Goal: Task Accomplishment & Management: Manage account settings

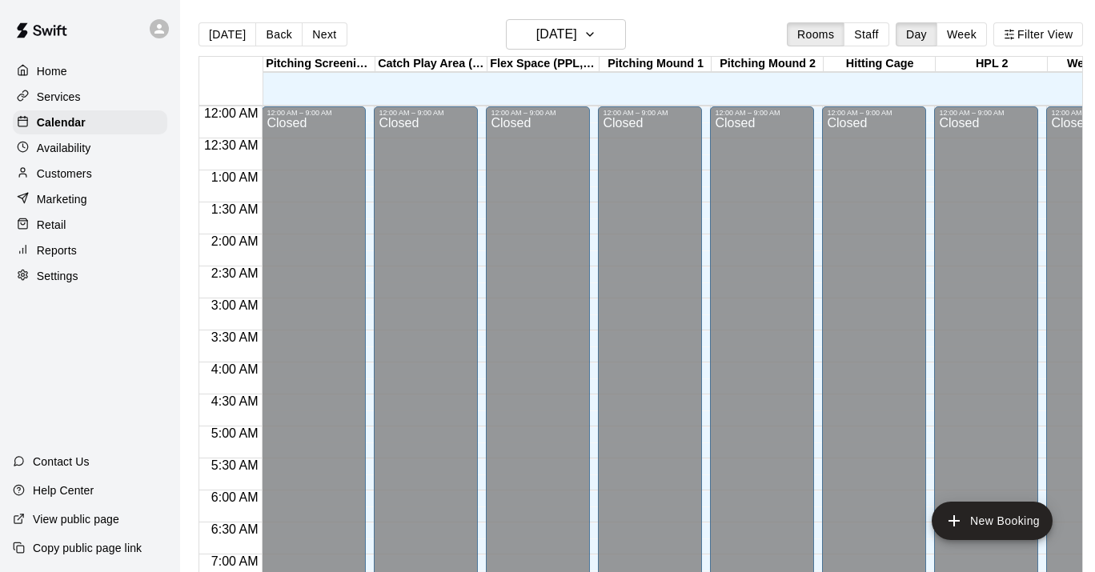
scroll to position [925, 0]
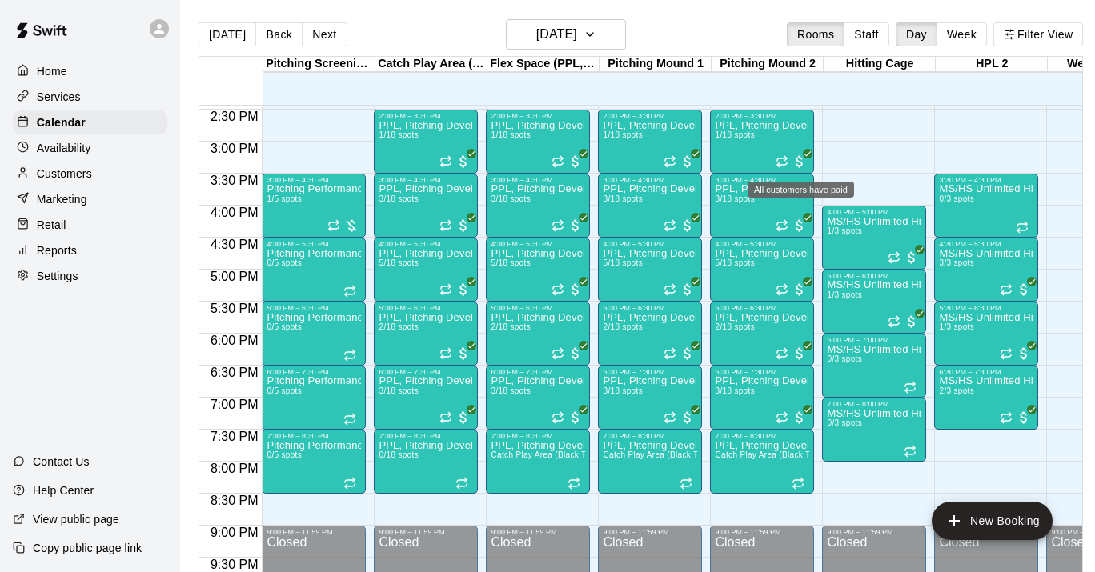
click at [801, 159] on span "All customers have paid" at bounding box center [799, 162] width 16 height 16
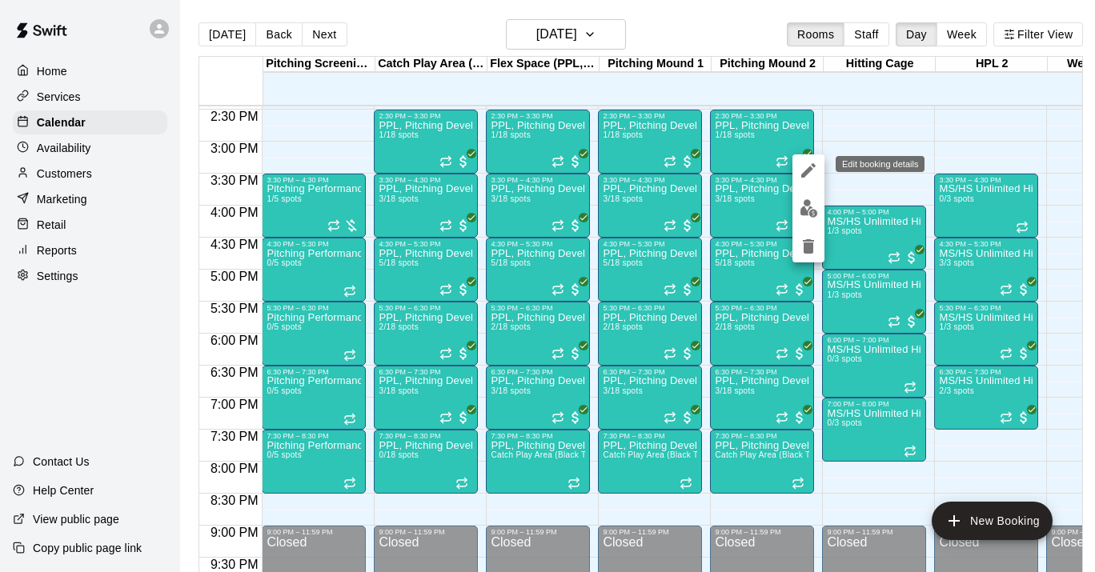
click at [803, 171] on icon "edit" at bounding box center [808, 170] width 19 height 19
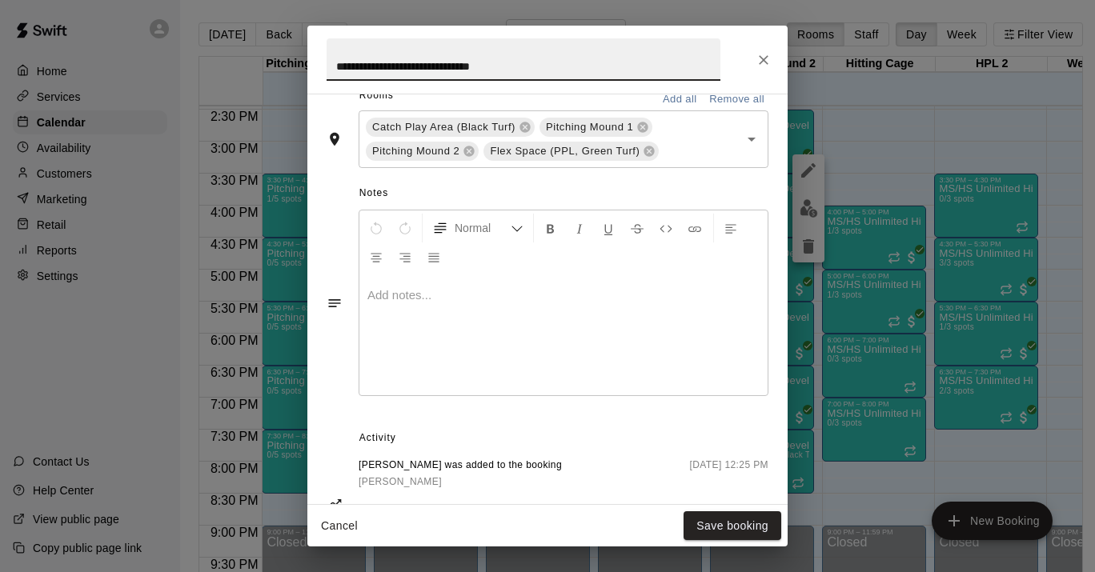
scroll to position [624, 0]
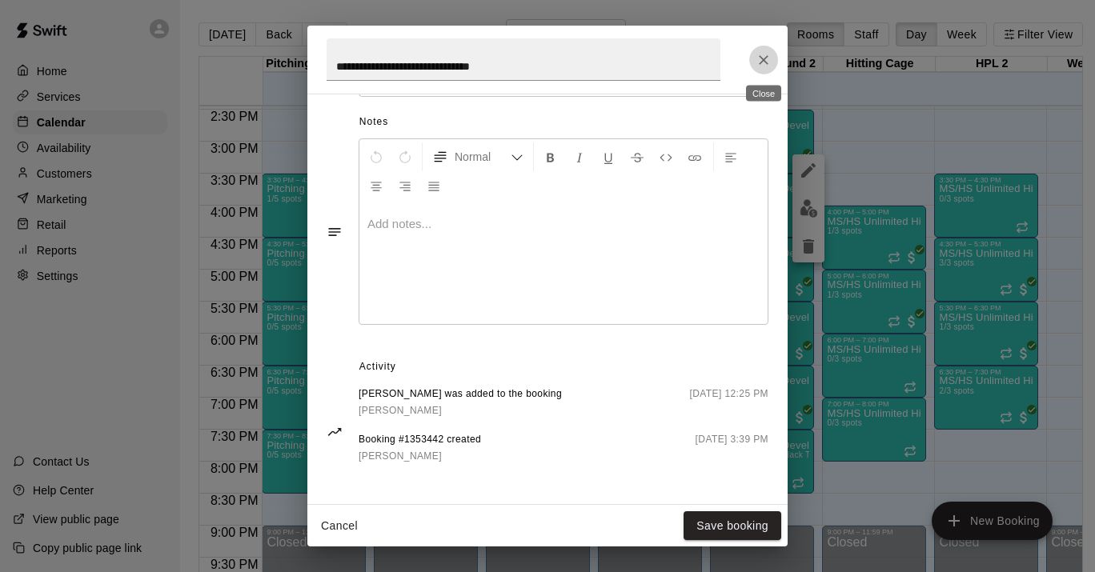
click at [763, 56] on icon "Close" at bounding box center [763, 60] width 16 height 16
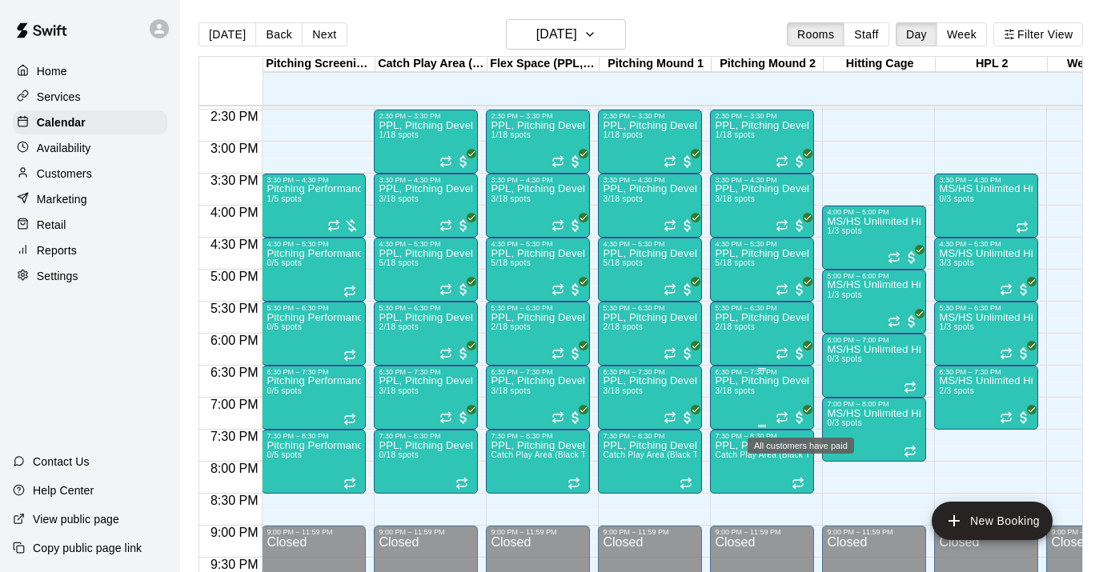
click at [804, 413] on icon "All customers have paid" at bounding box center [808, 410] width 10 height 10
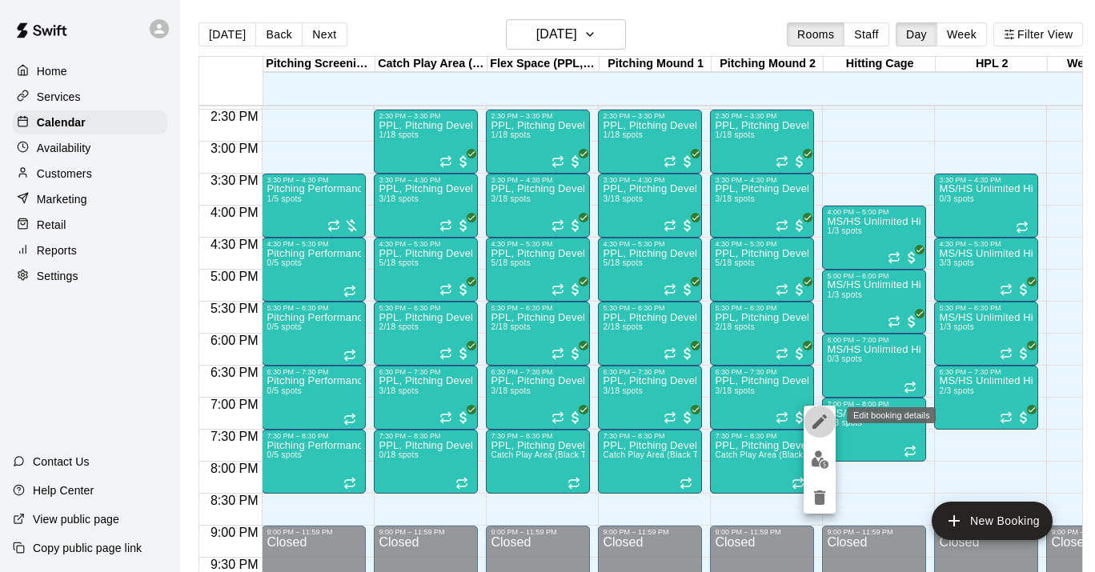
click at [819, 421] on icon "edit" at bounding box center [819, 422] width 14 height 14
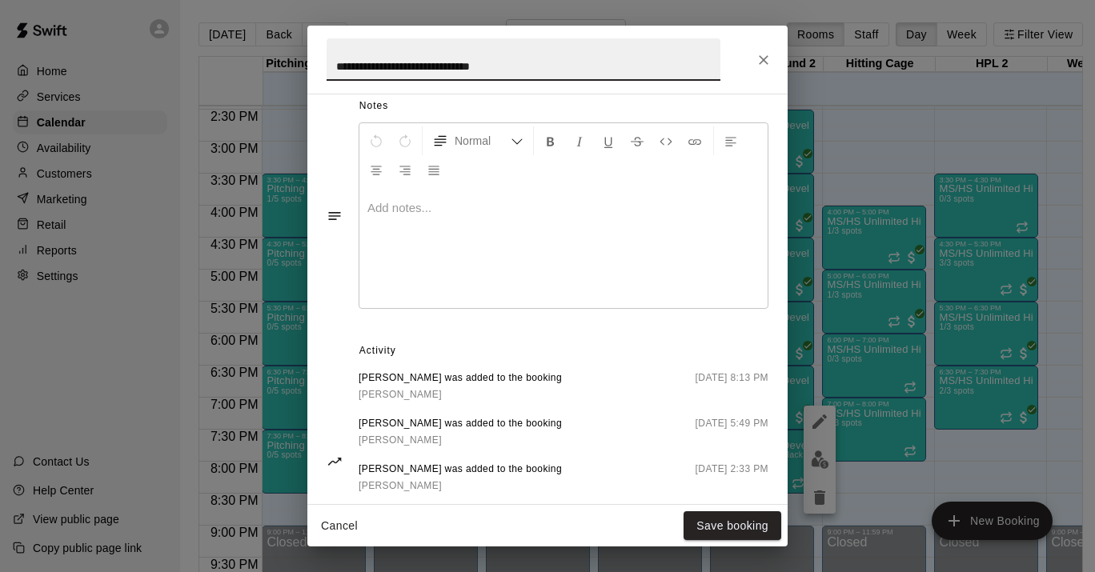
scroll to position [717, 0]
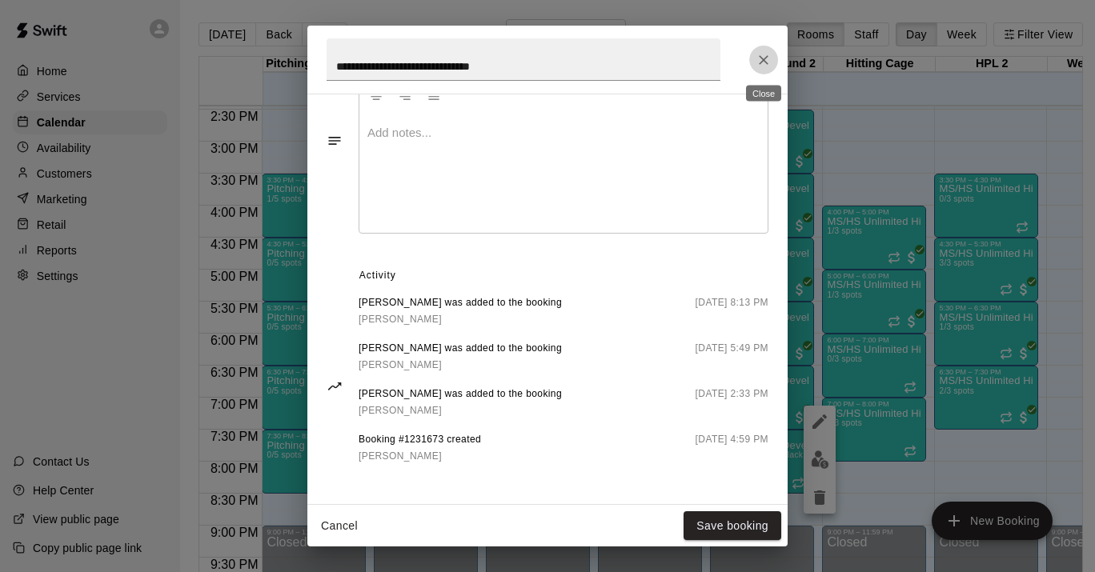
click at [763, 50] on button "Close" at bounding box center [763, 60] width 29 height 29
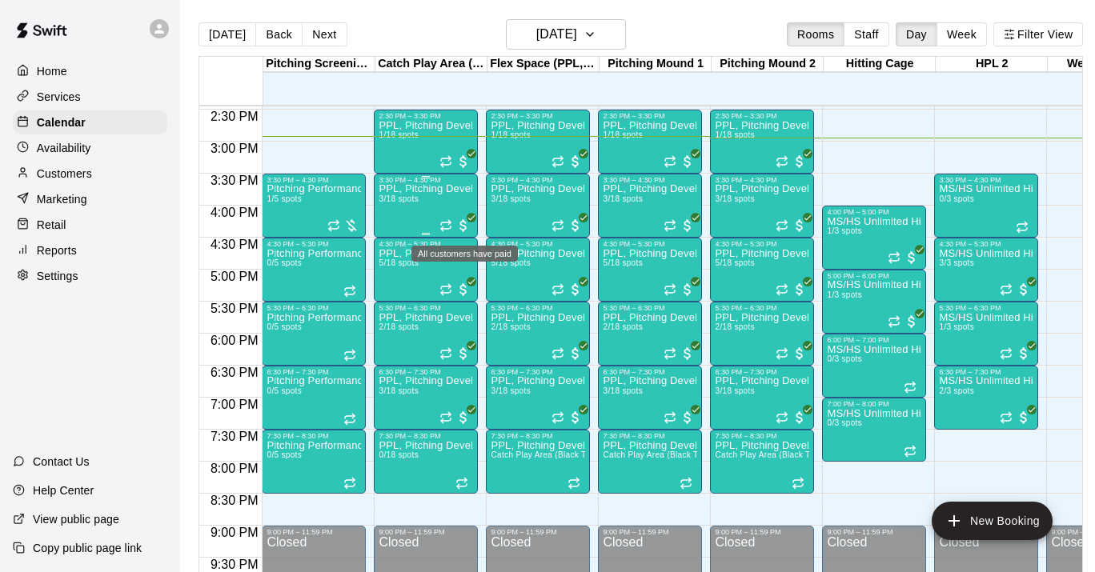
click at [466, 222] on span "All customers have paid" at bounding box center [463, 226] width 16 height 16
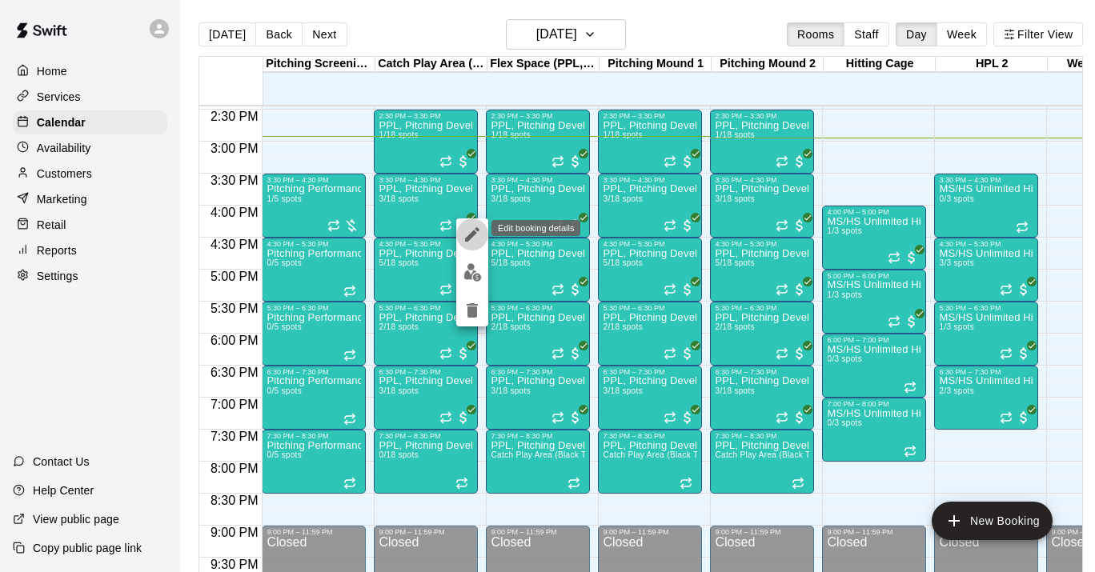
click at [467, 237] on icon "edit" at bounding box center [472, 234] width 14 height 14
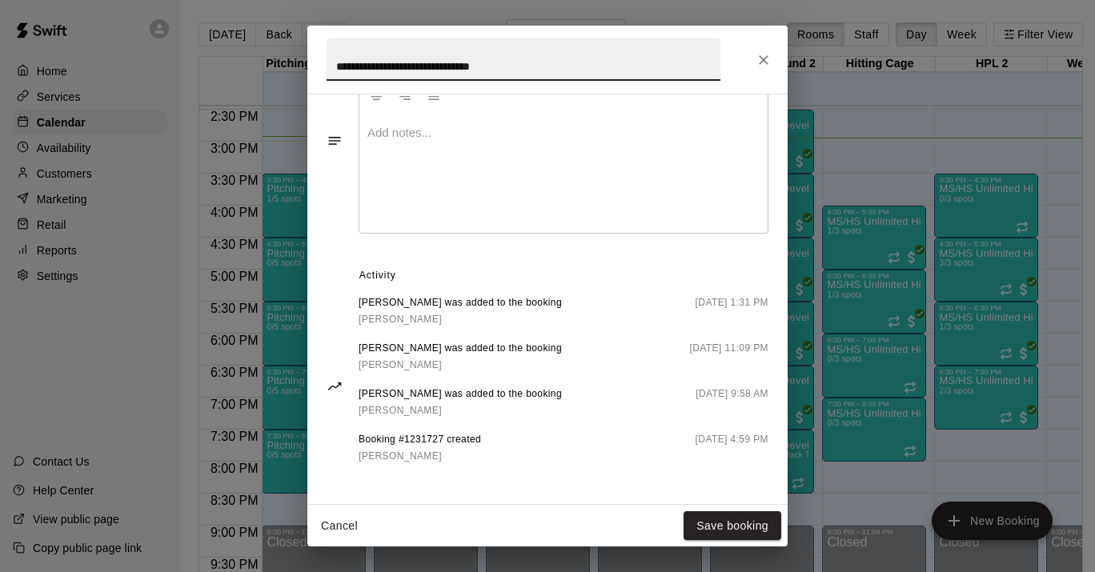
click at [760, 61] on icon "Close" at bounding box center [763, 60] width 16 height 16
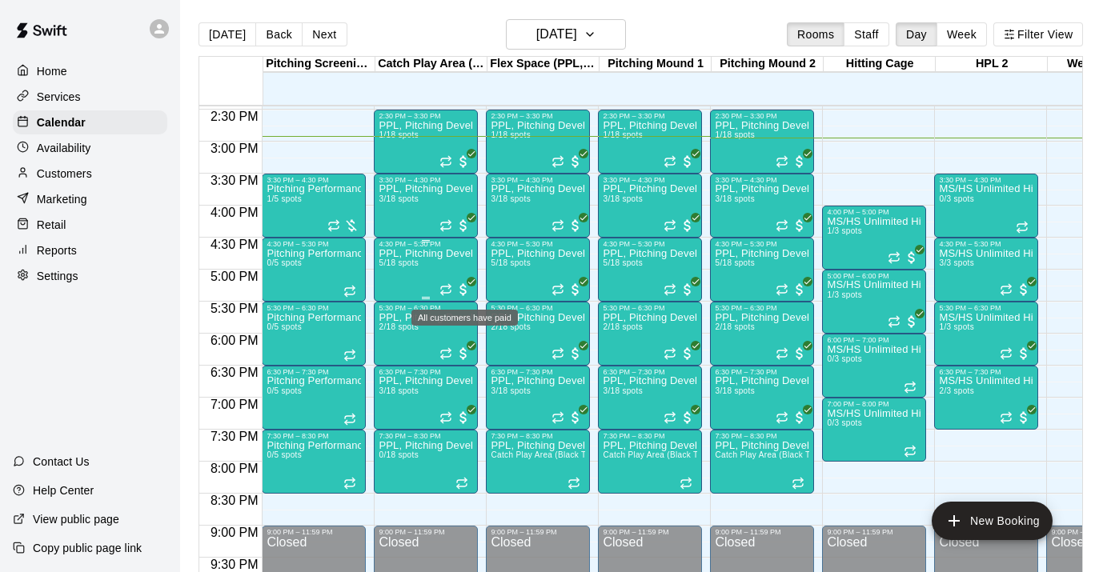
click at [463, 290] on span "All customers have paid" at bounding box center [463, 290] width 16 height 16
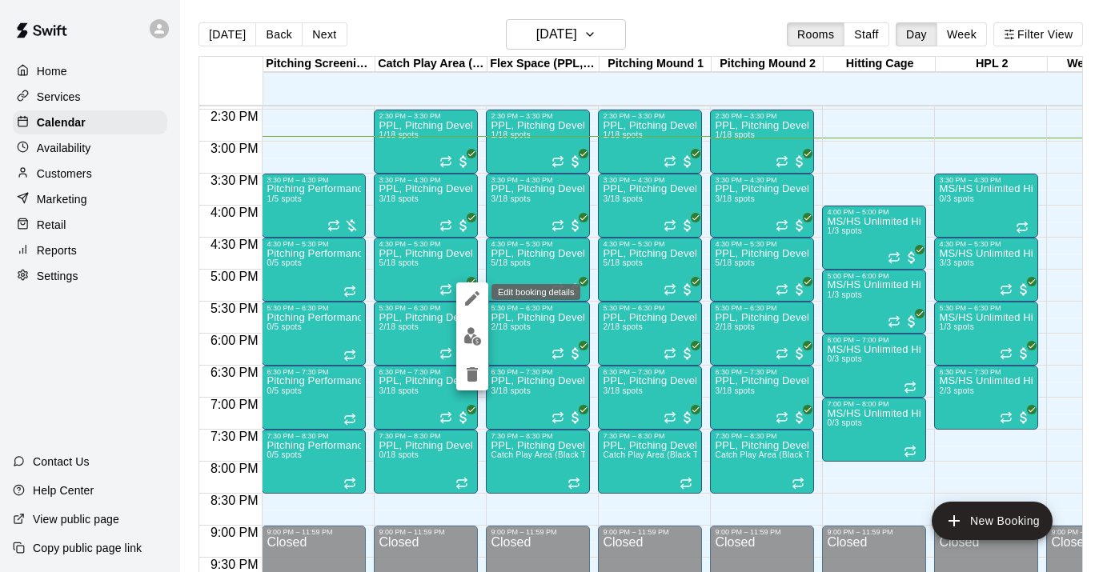
click at [475, 298] on icon "edit" at bounding box center [472, 298] width 19 height 19
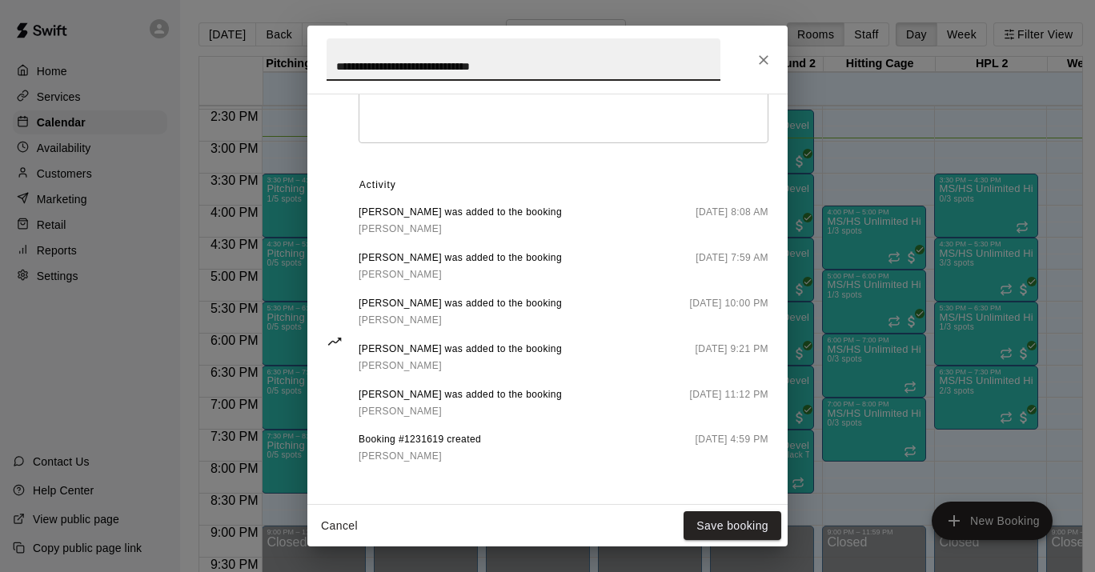
scroll to position [807, 0]
click at [152, 349] on div "**********" at bounding box center [547, 286] width 1095 height 572
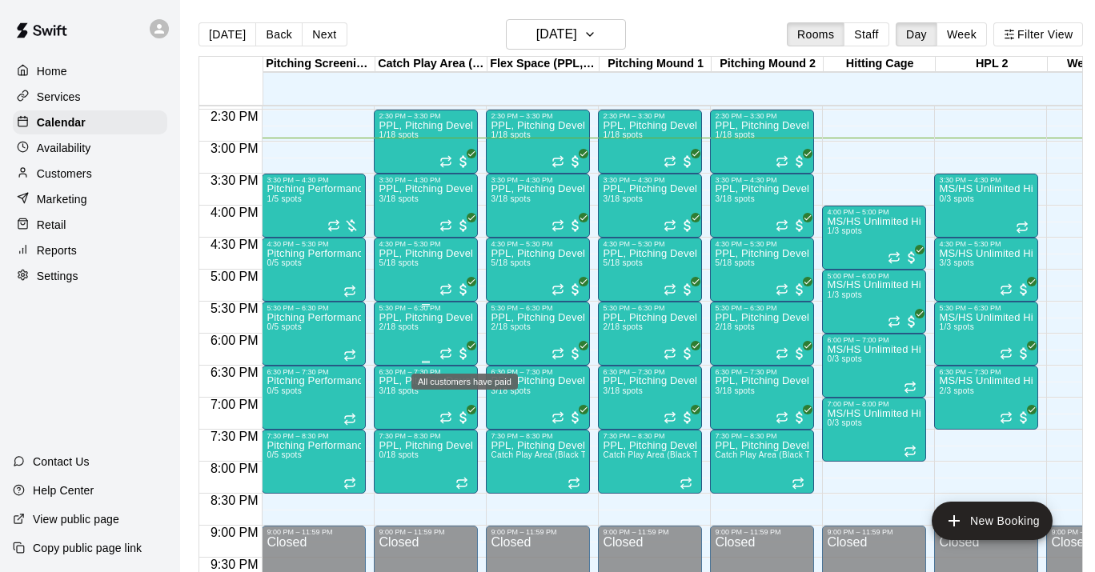
click at [461, 353] on span "All customers have paid" at bounding box center [463, 354] width 16 height 16
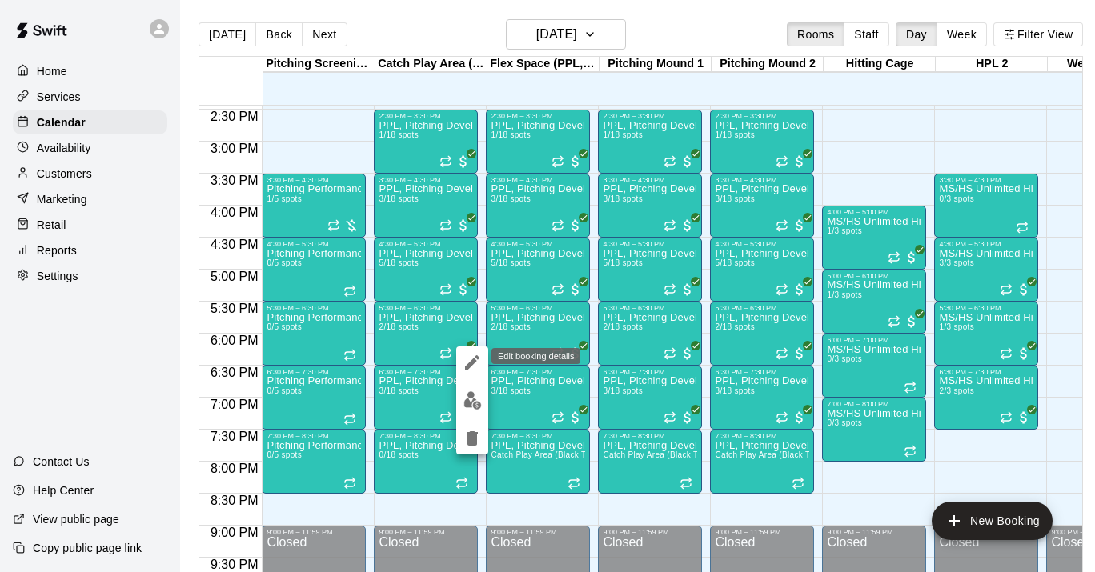
click at [463, 371] on icon "edit" at bounding box center [472, 362] width 19 height 19
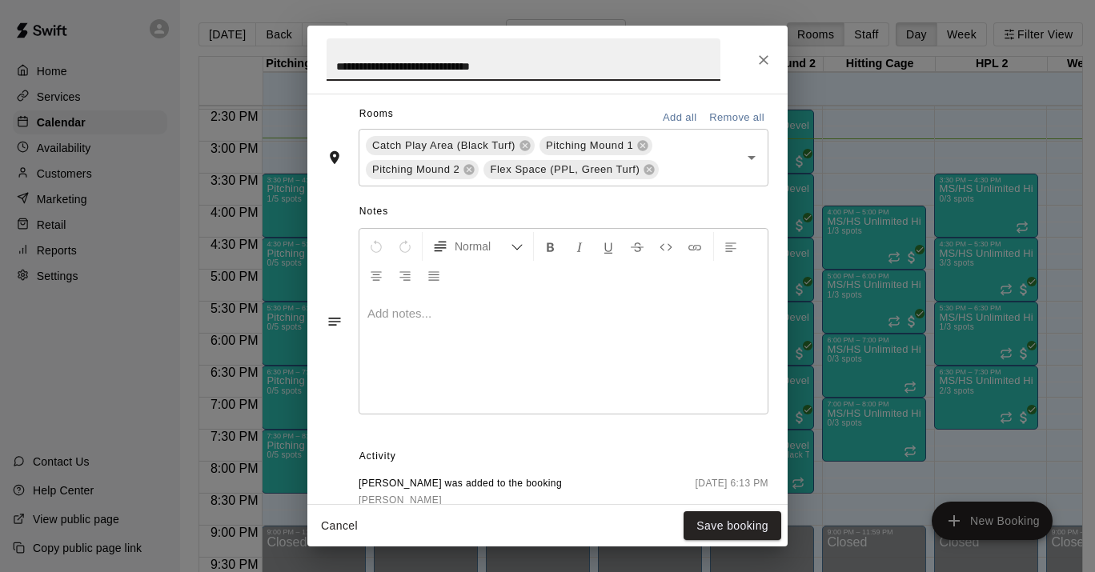
scroll to position [671, 0]
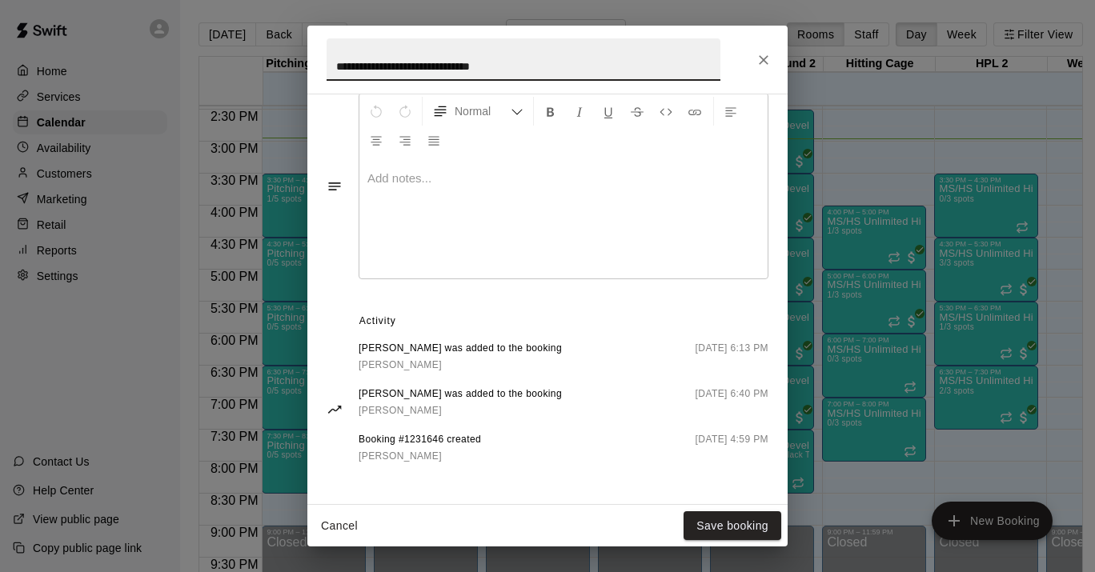
click at [145, 341] on div "**********" at bounding box center [547, 286] width 1095 height 572
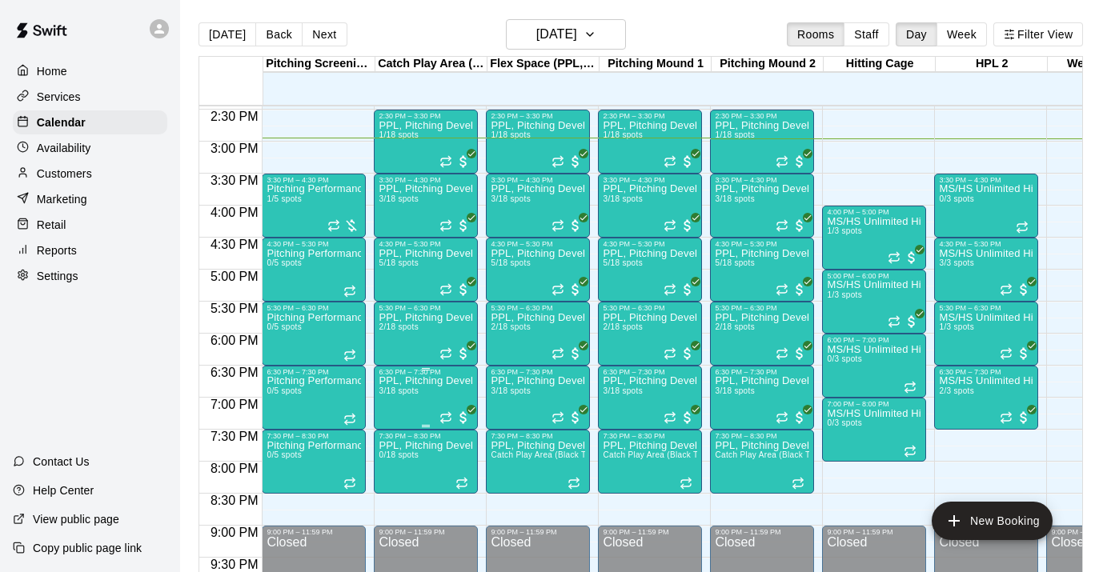
click at [465, 420] on span "All customers have paid" at bounding box center [463, 418] width 16 height 16
click at [475, 424] on icon "edit" at bounding box center [472, 426] width 14 height 14
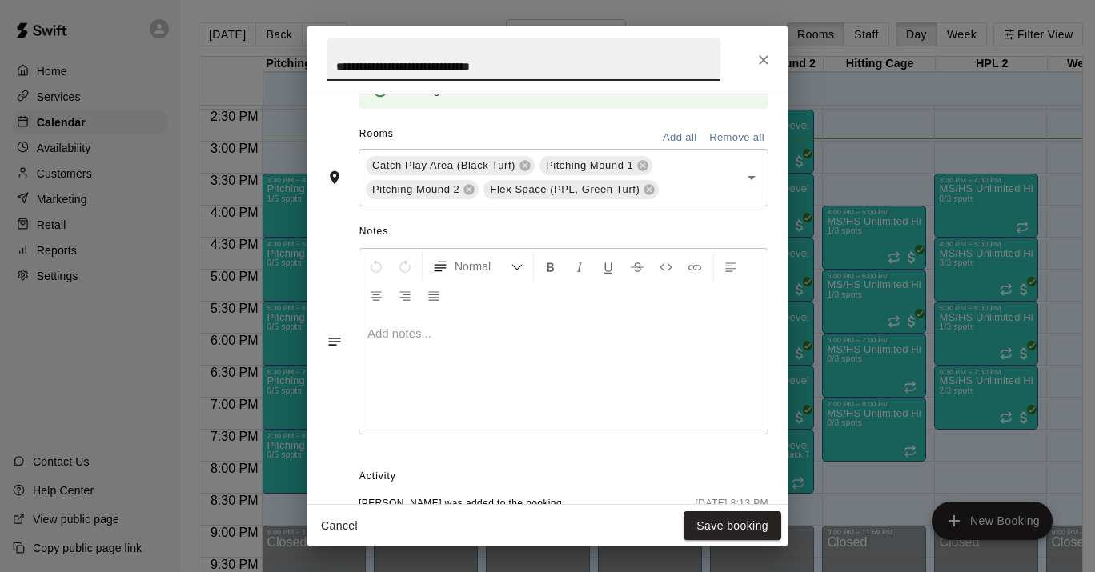
scroll to position [717, 0]
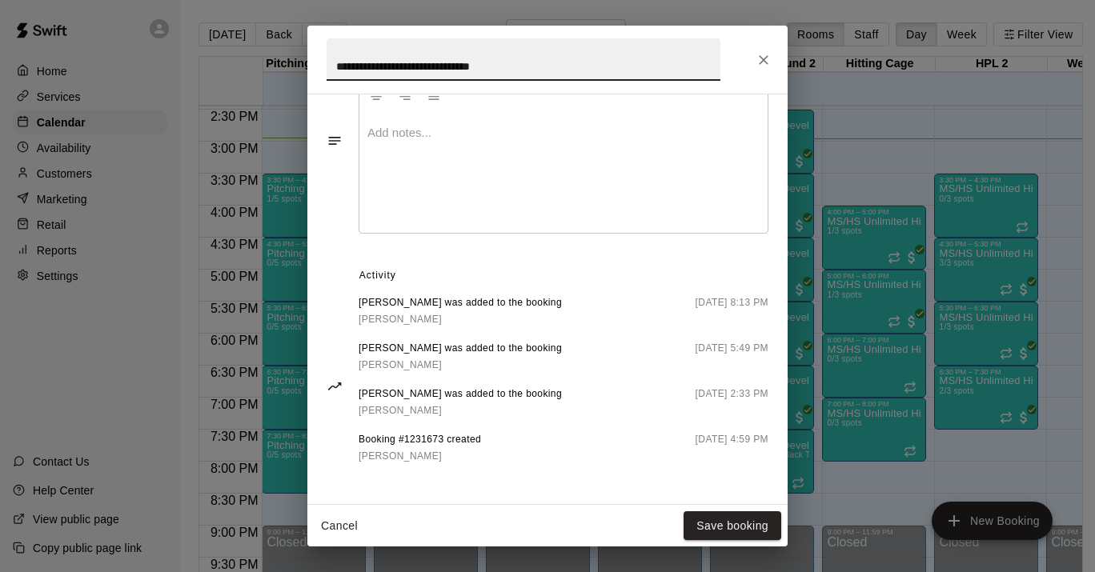
click at [144, 400] on div "**********" at bounding box center [547, 286] width 1095 height 572
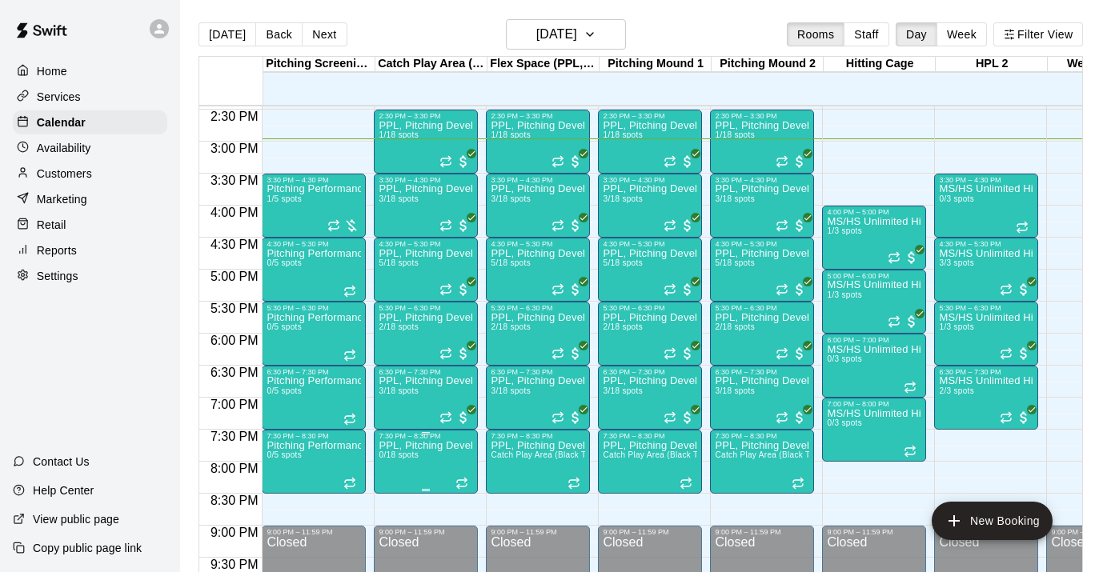
click at [399, 532] on icon "delete" at bounding box center [395, 534] width 11 height 14
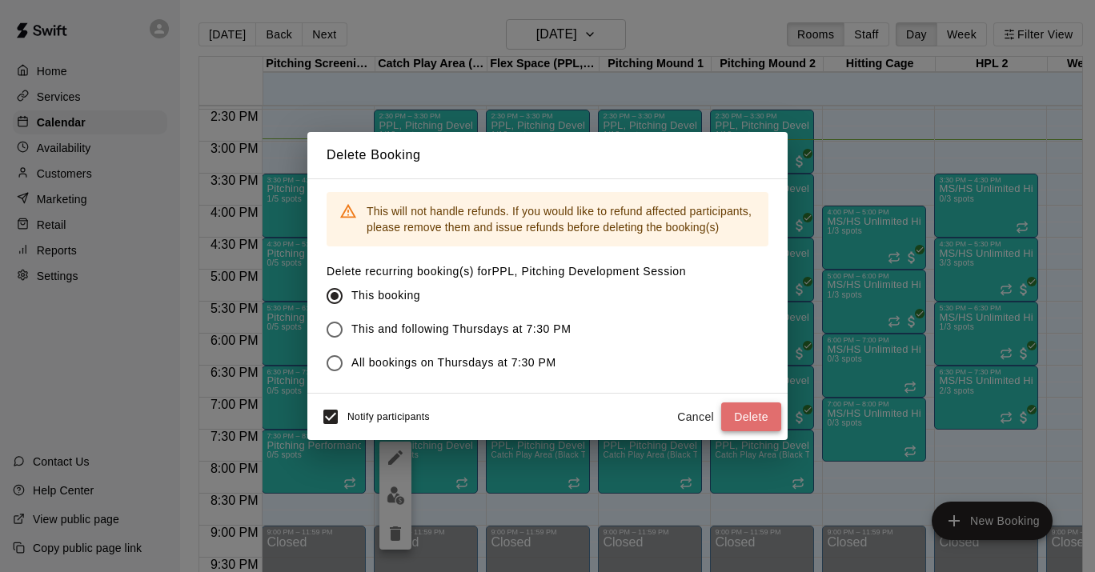
click at [744, 416] on button "Delete" at bounding box center [751, 418] width 60 height 30
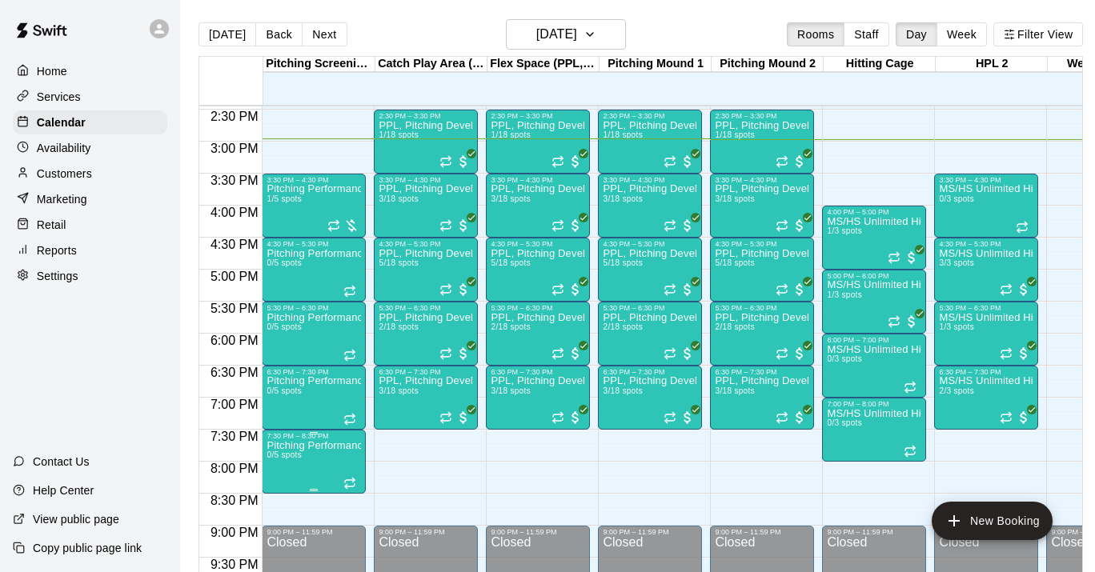
click at [274, 467] on icon "edit" at bounding box center [283, 457] width 19 height 19
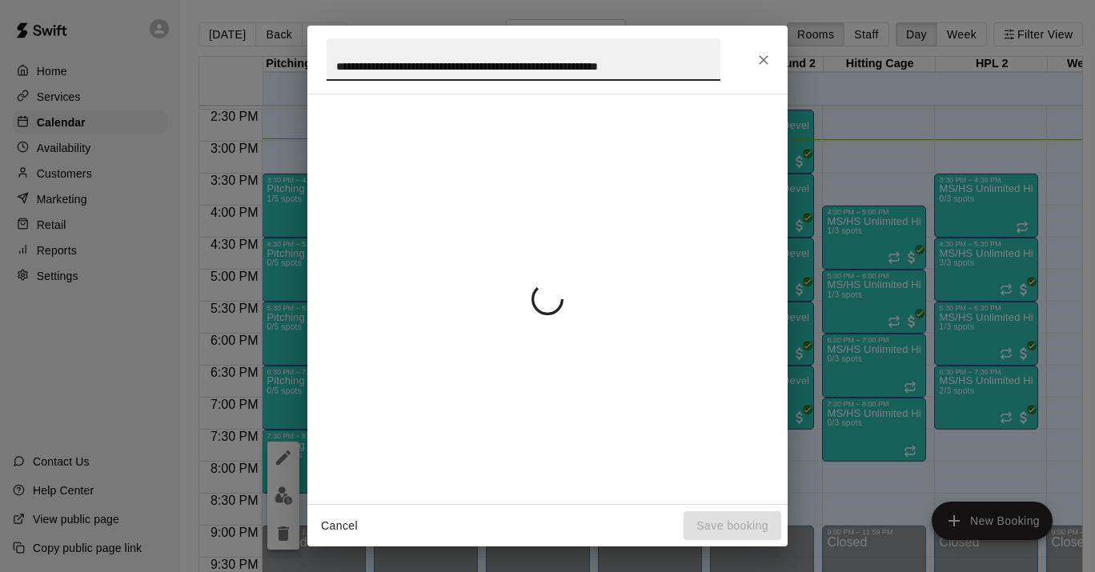
scroll to position [0, 10]
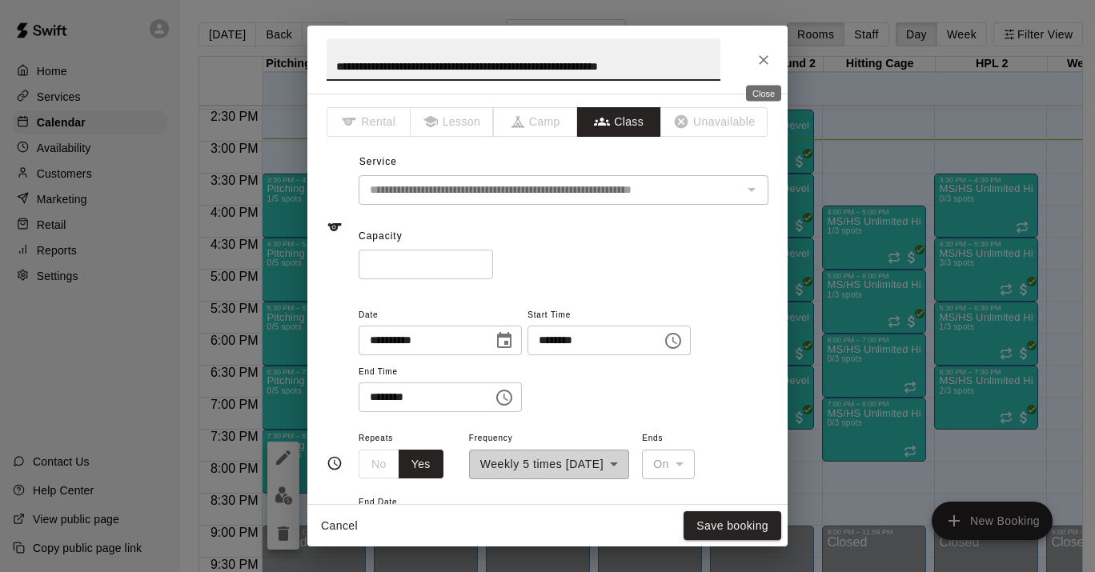
click at [762, 62] on icon "Close" at bounding box center [763, 60] width 16 height 16
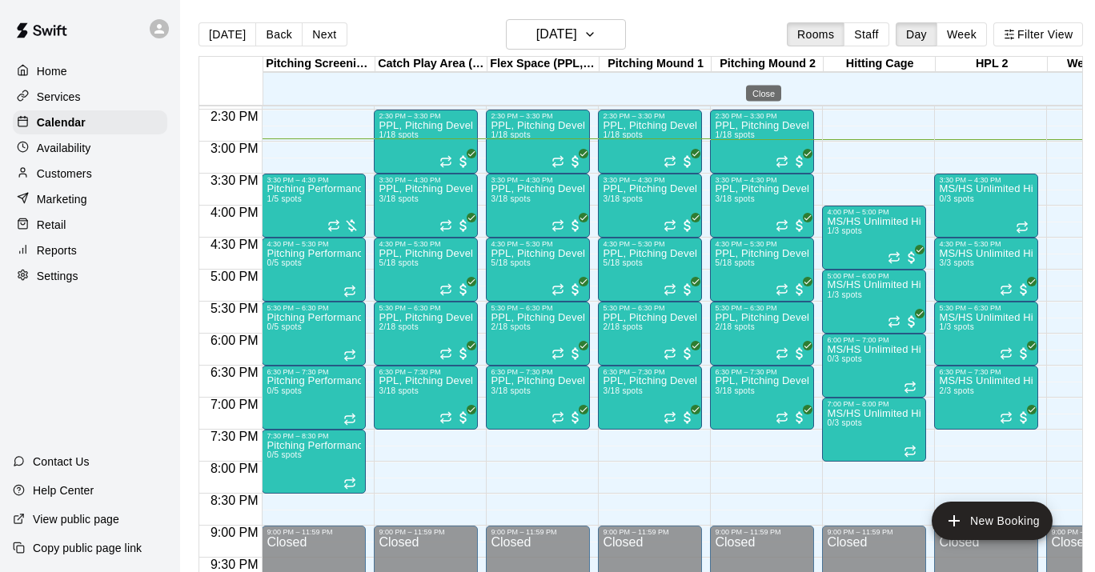
scroll to position [0, 0]
click at [286, 537] on icon "delete" at bounding box center [283, 534] width 11 height 14
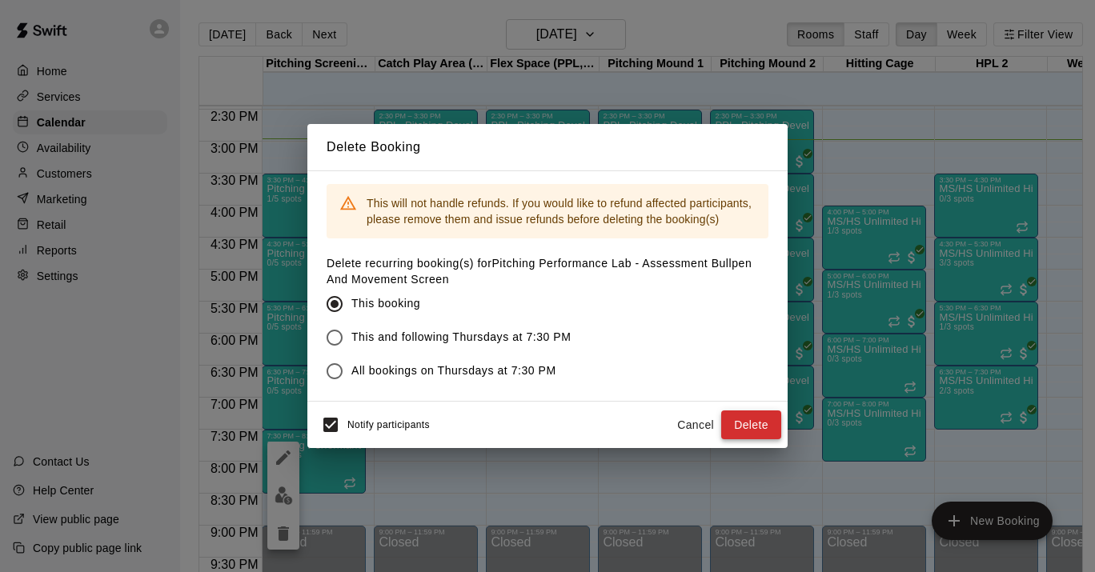
click at [766, 426] on button "Delete" at bounding box center [751, 426] width 60 height 30
